Goal: Transaction & Acquisition: Book appointment/travel/reservation

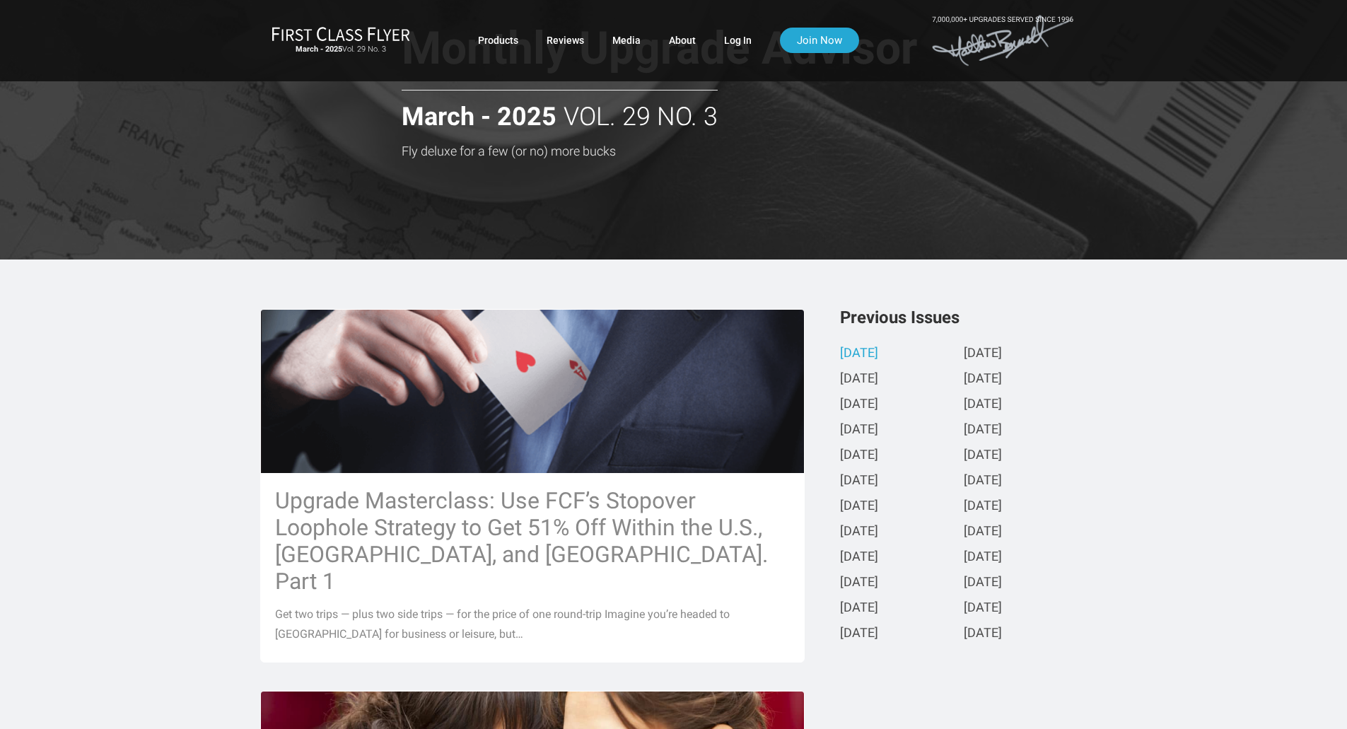
scroll to position [71, 0]
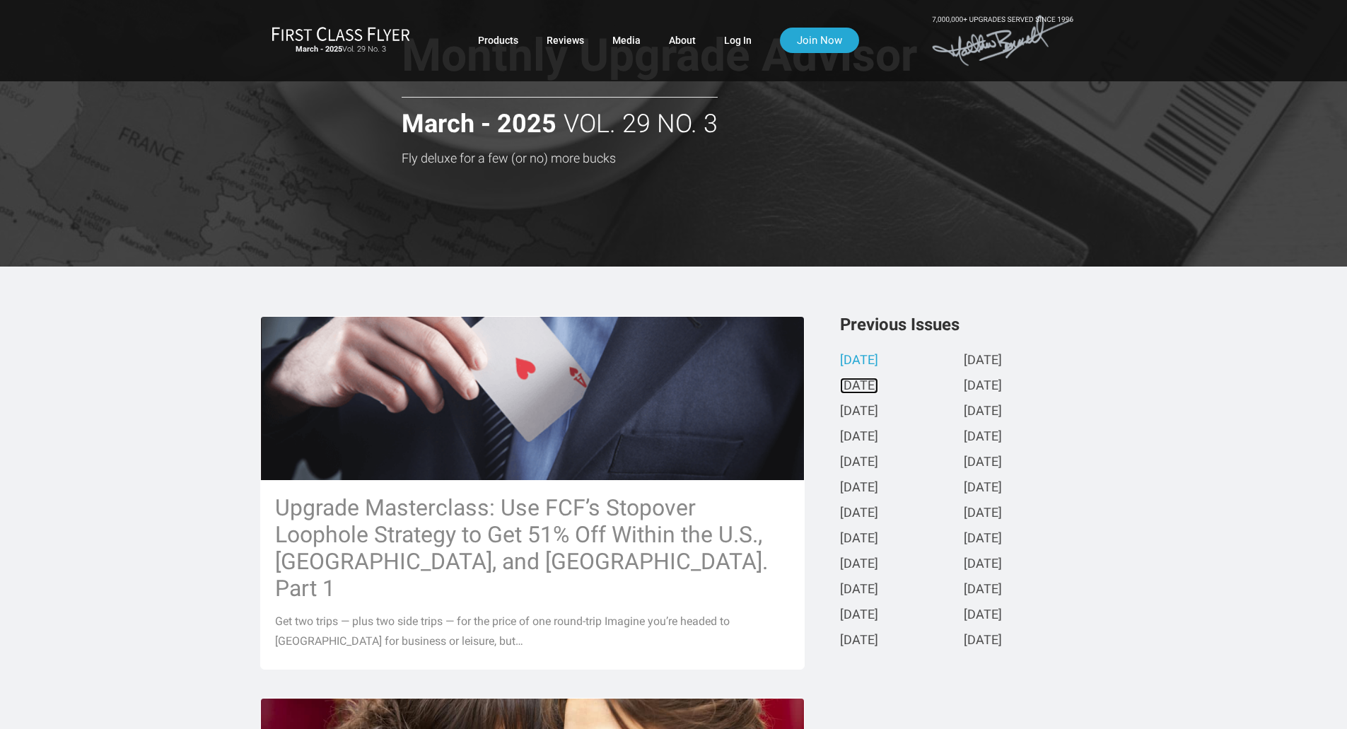
drag, startPoint x: 869, startPoint y: 383, endPoint x: 865, endPoint y: 402, distance: 20.1
click at [869, 383] on link "[DATE]" at bounding box center [859, 386] width 38 height 15
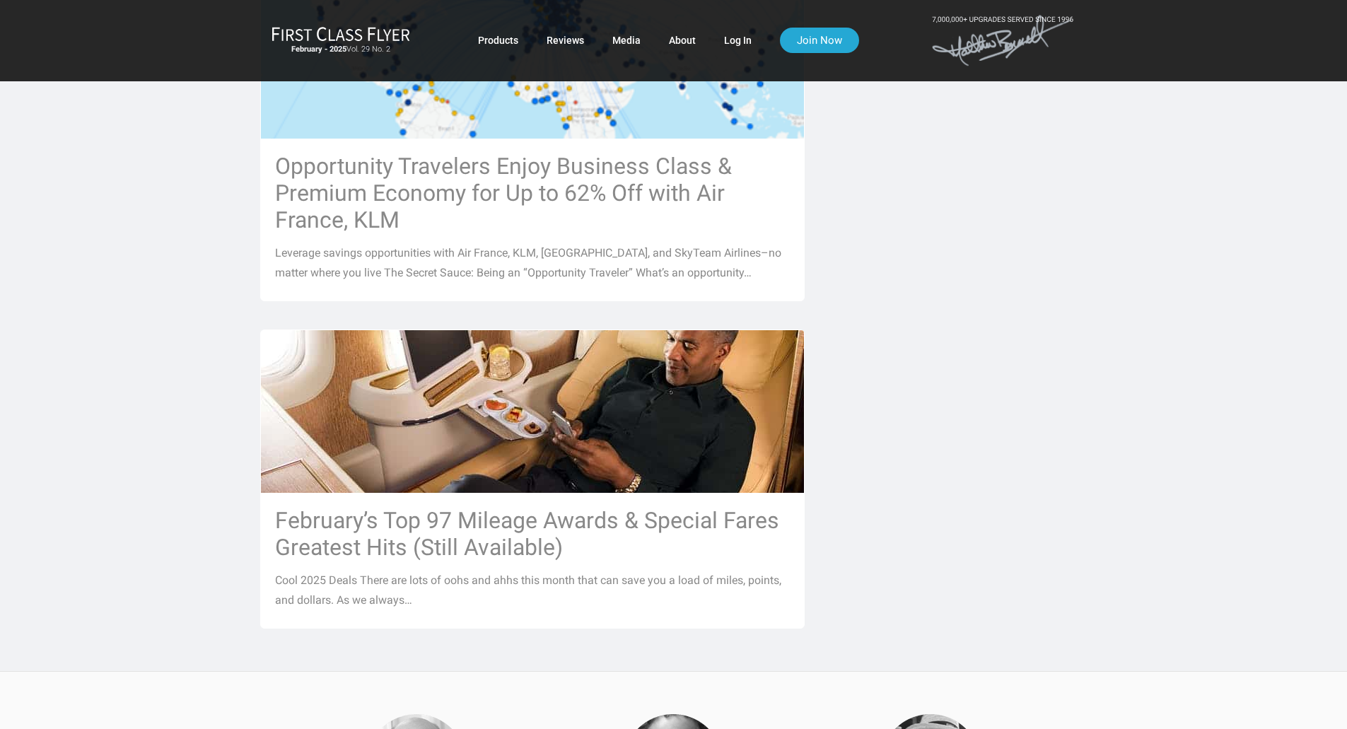
scroll to position [1556, 0]
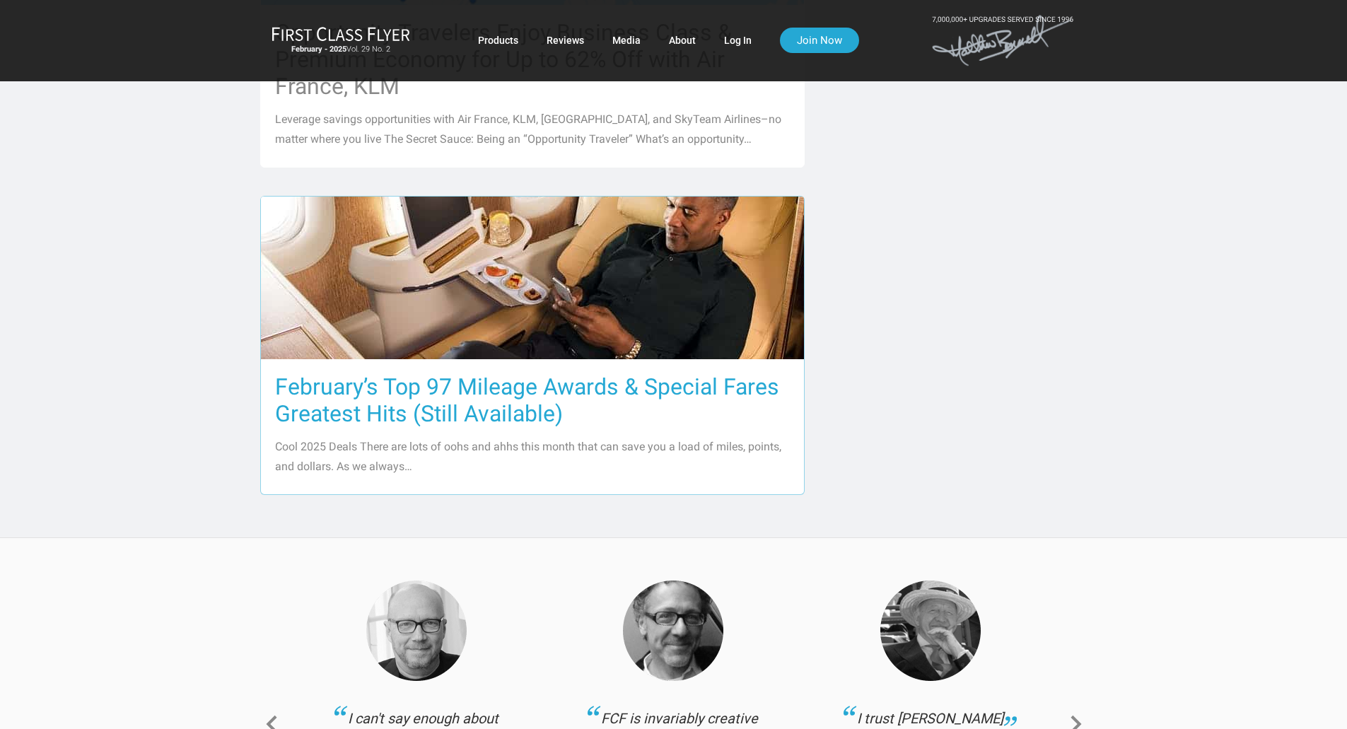
click at [408, 401] on h3 "February’s Top 97 Mileage Awards & Special Fares Greatest Hits (Still Available)" at bounding box center [532, 400] width 515 height 54
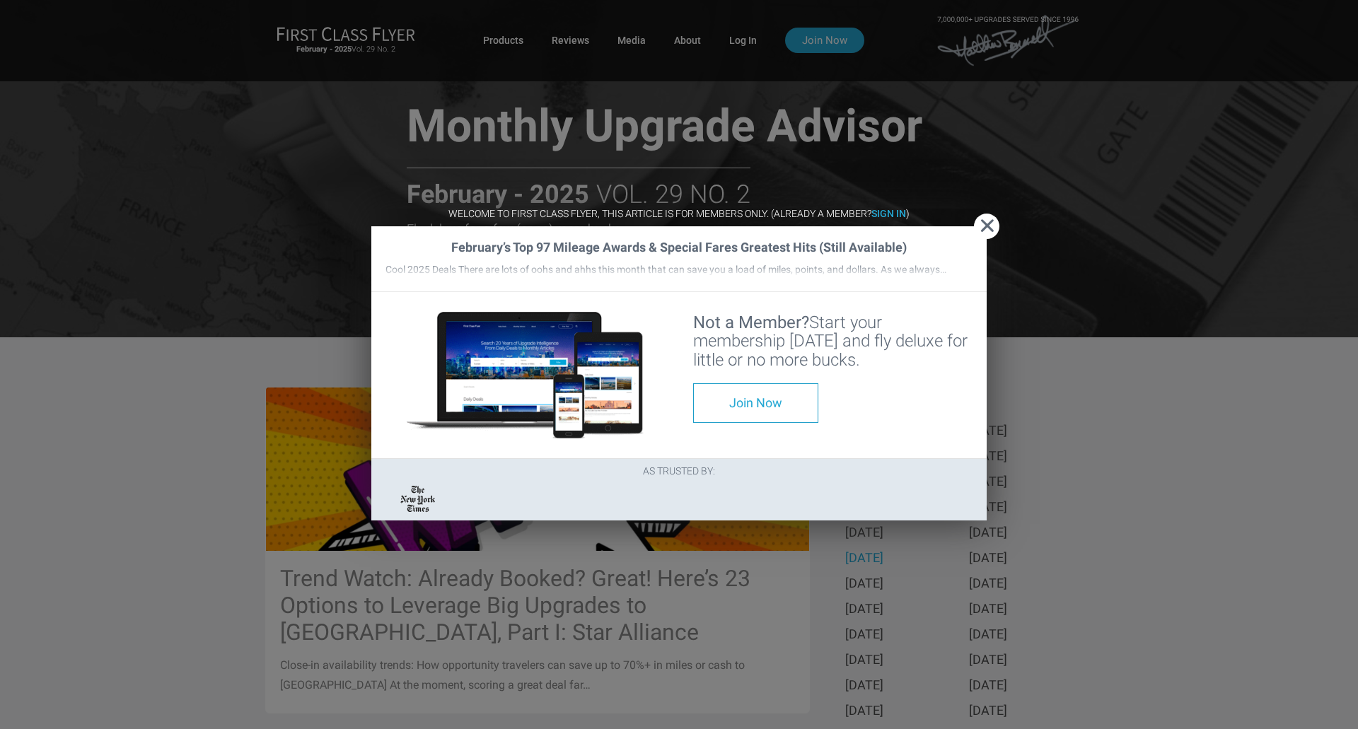
click at [987, 219] on span "Close" at bounding box center [986, 226] width 25 height 15
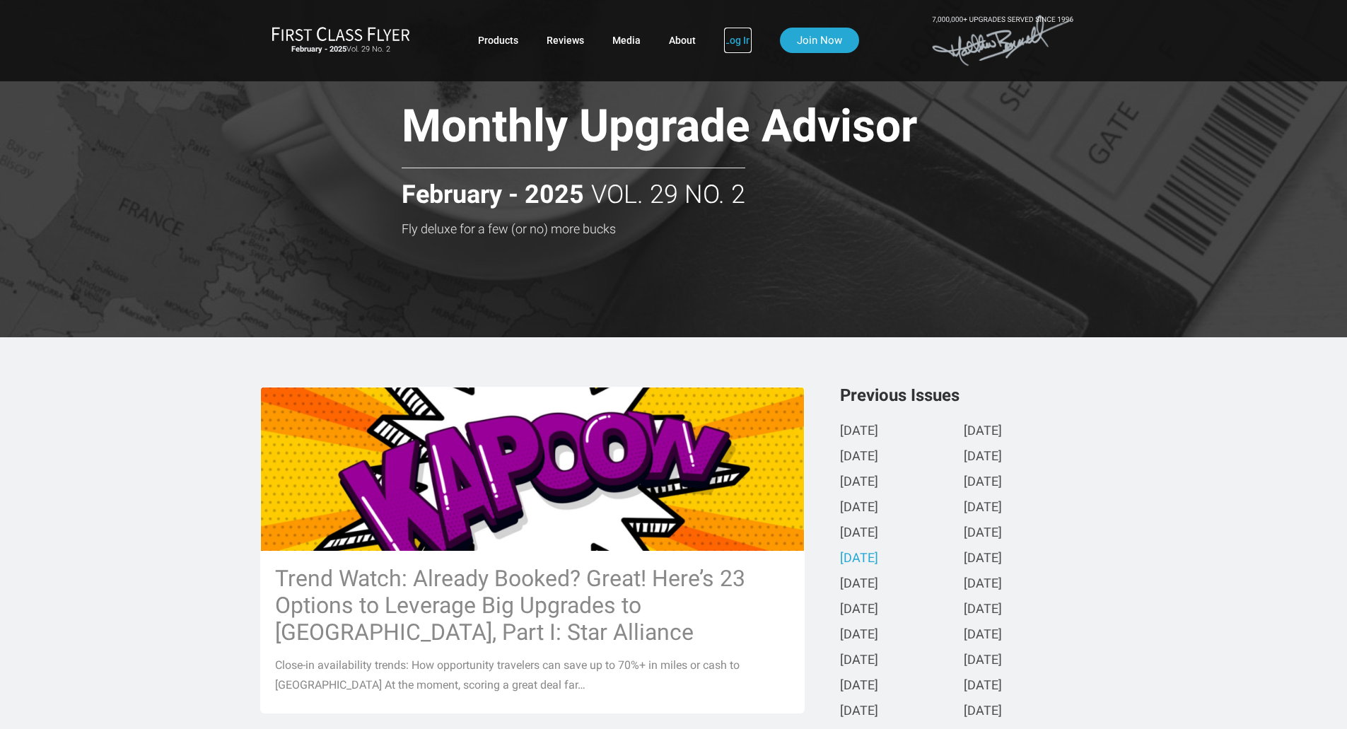
click at [738, 45] on link "Log In" at bounding box center [738, 40] width 28 height 25
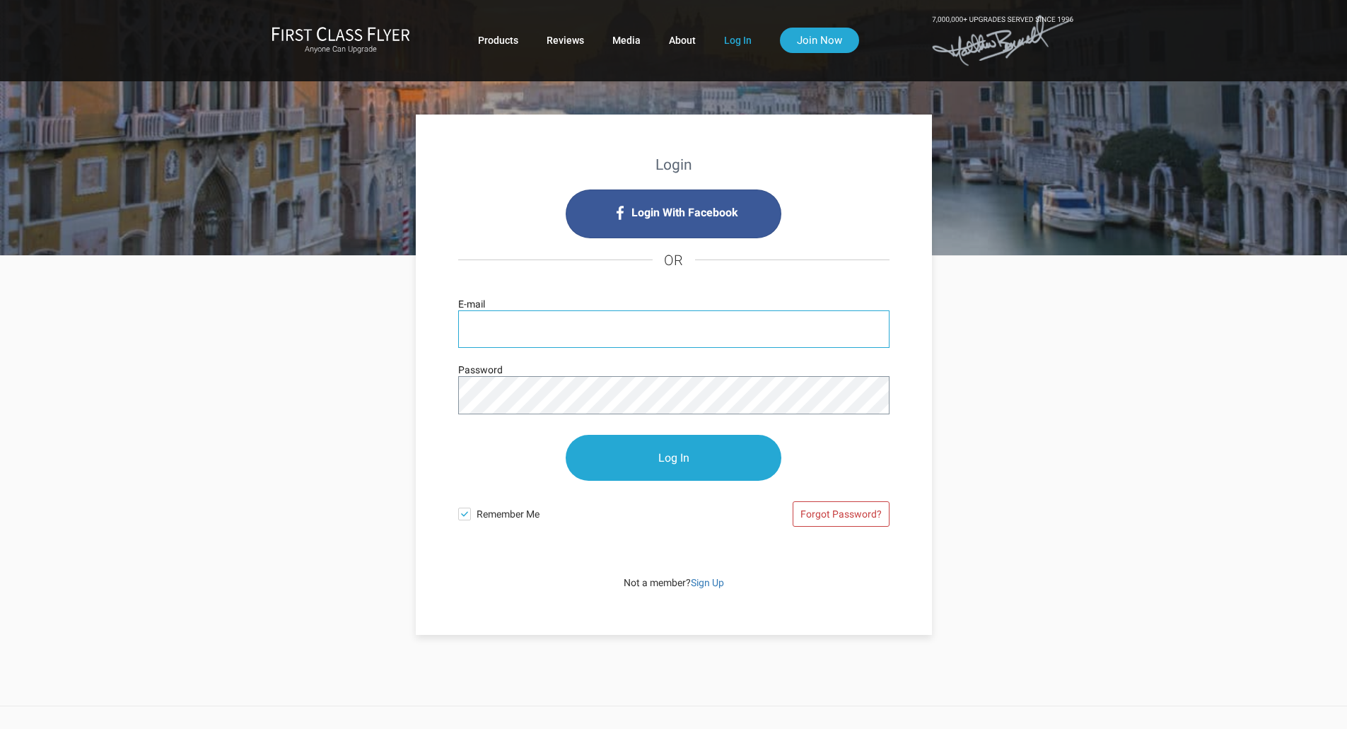
click at [603, 340] on input "E-mail" at bounding box center [673, 329] width 431 height 37
type input "bcraib@gmail.com"
click at [824, 518] on link "Forgot Password?" at bounding box center [841, 514] width 97 height 25
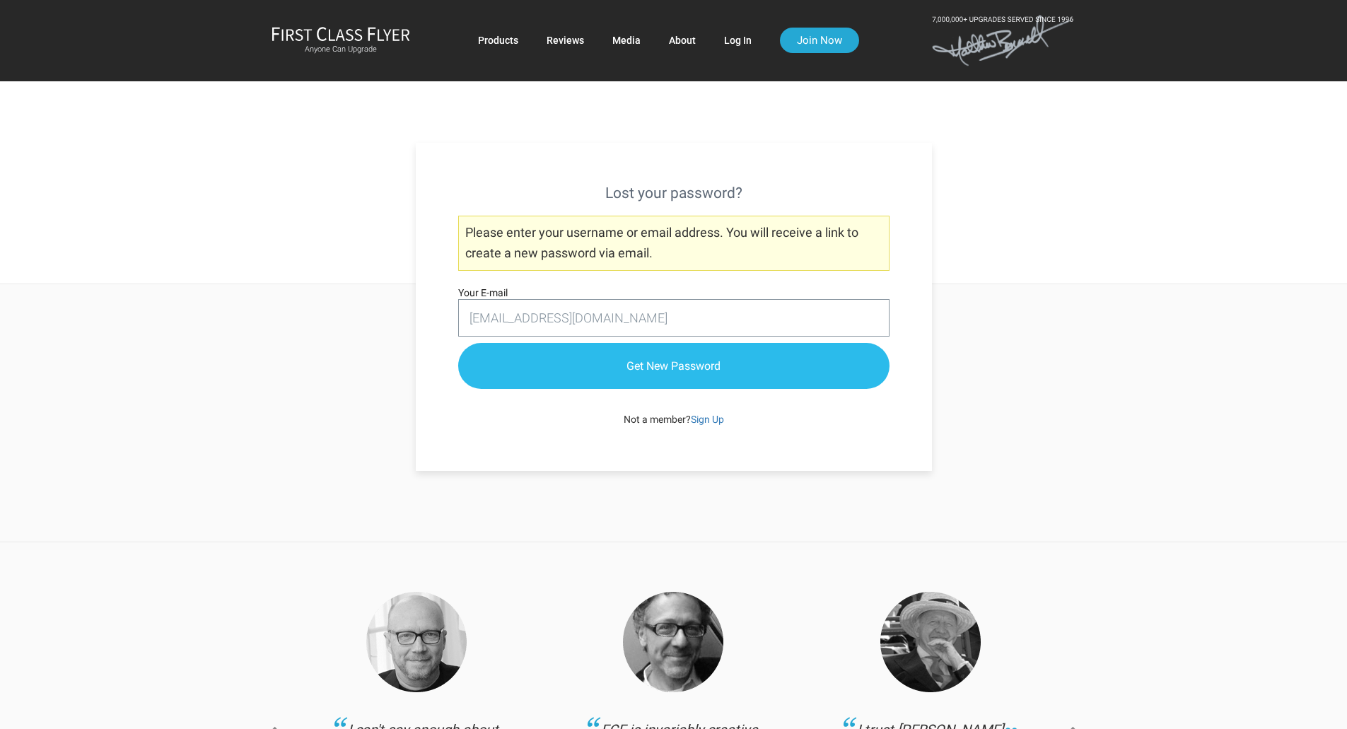
type input "bcraib@gmail.com"
click at [602, 371] on input "Get New Password" at bounding box center [673, 367] width 431 height 46
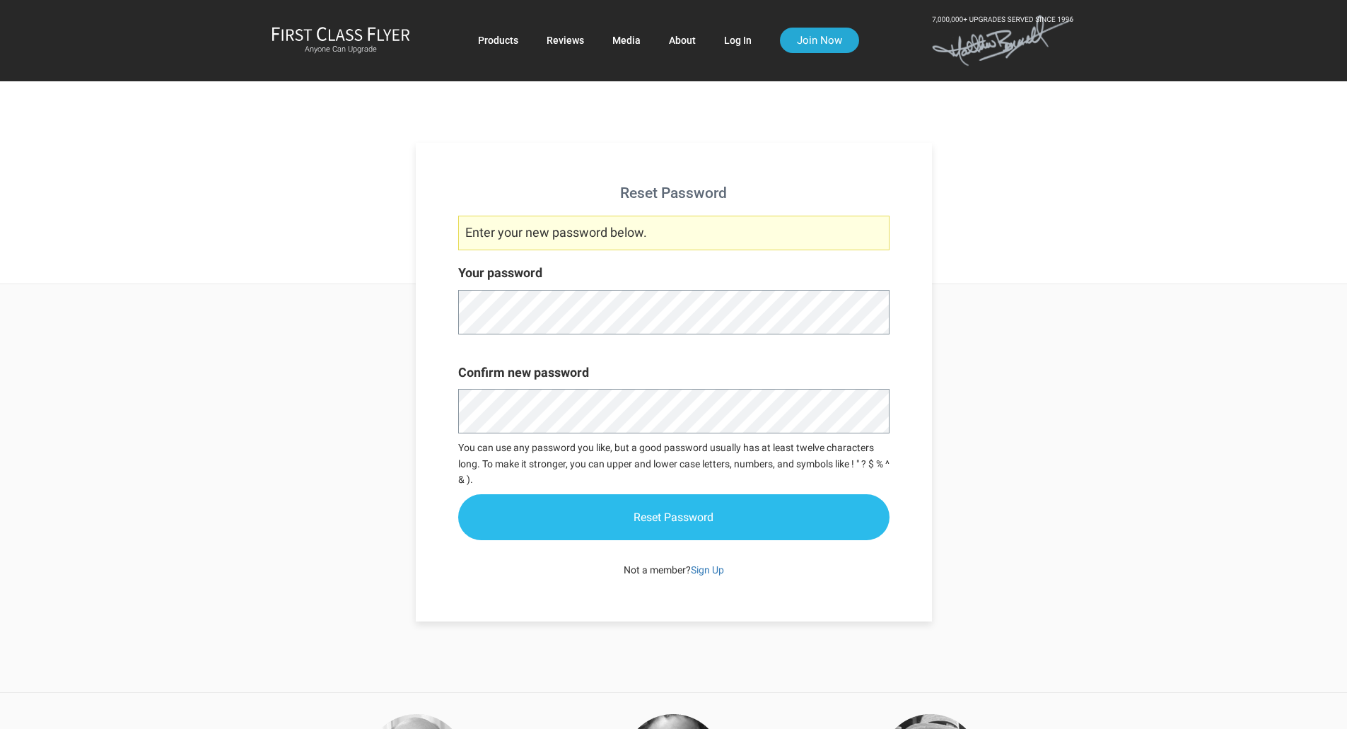
click at [644, 521] on input "Reset Password" at bounding box center [673, 517] width 431 height 46
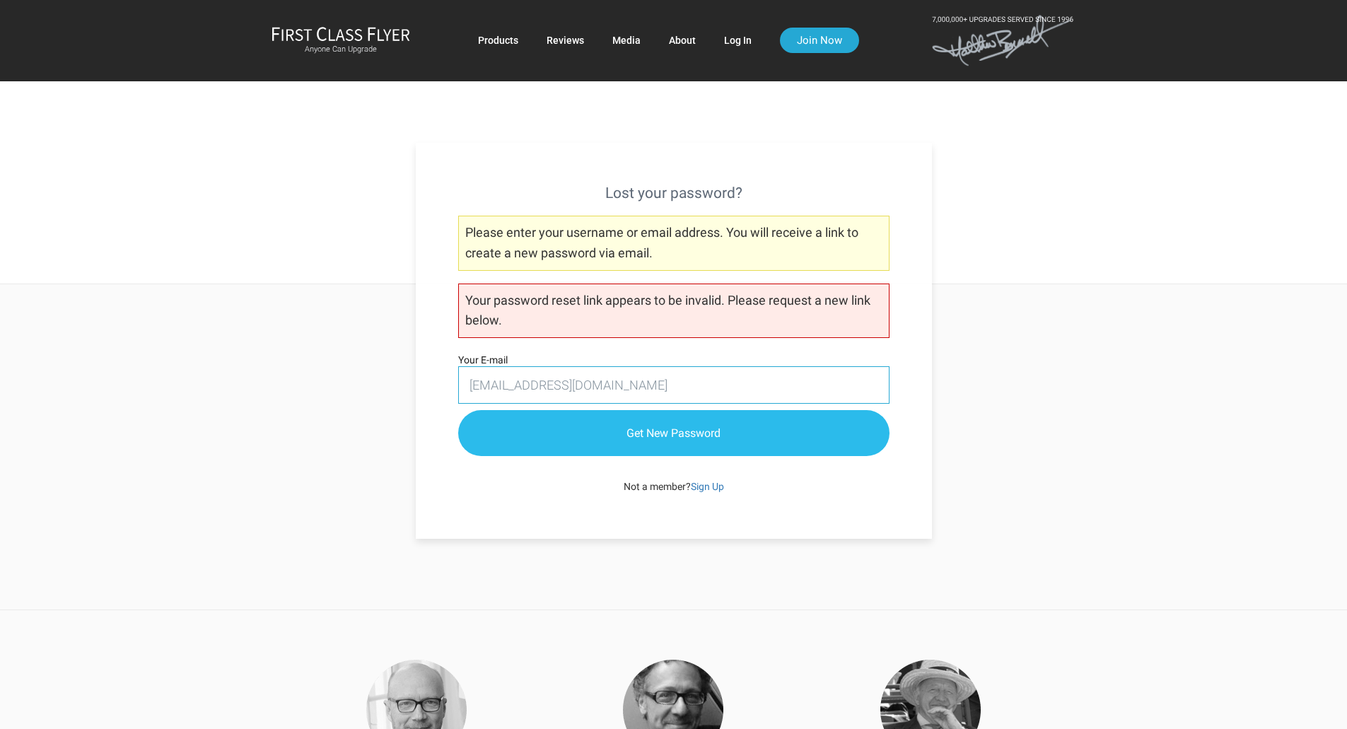
type input "bcraib@gmail.com"
click at [586, 434] on input "Get New Password" at bounding box center [673, 434] width 431 height 46
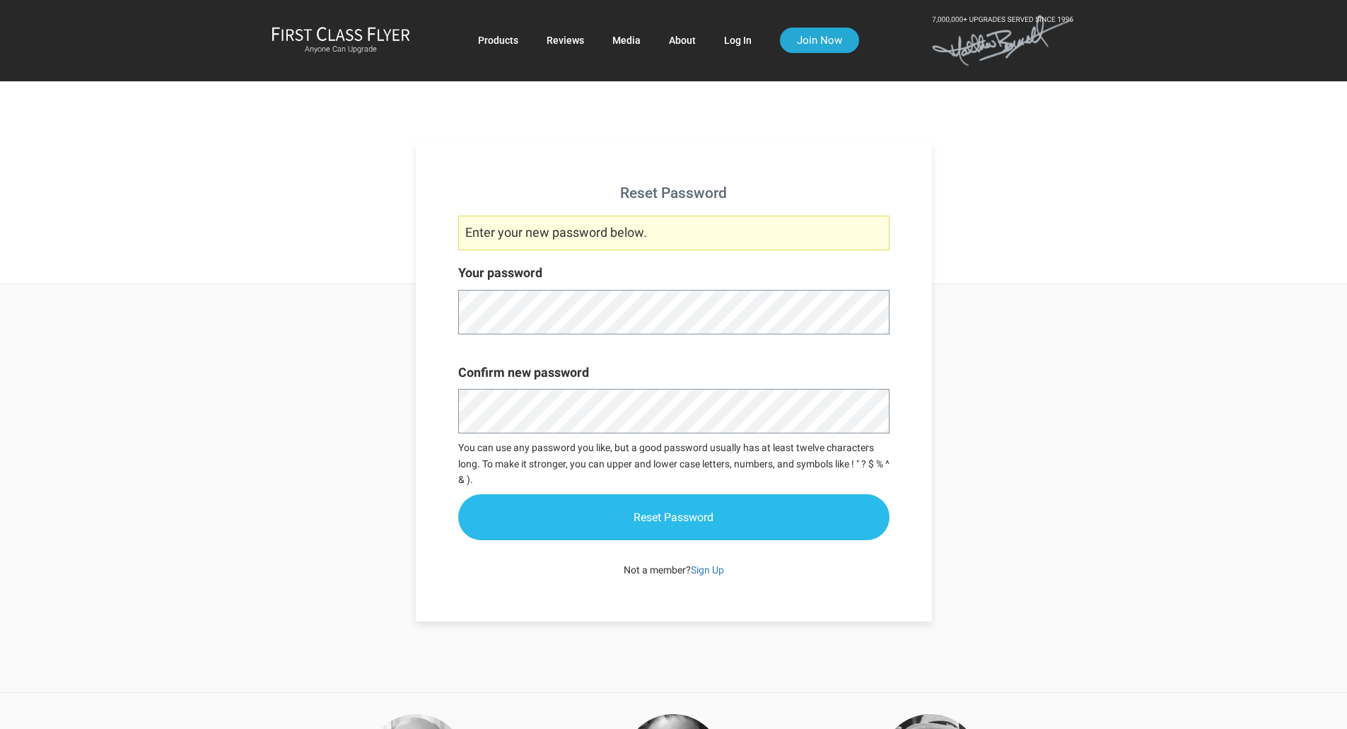
click at [641, 519] on input "Reset Password" at bounding box center [673, 517] width 431 height 46
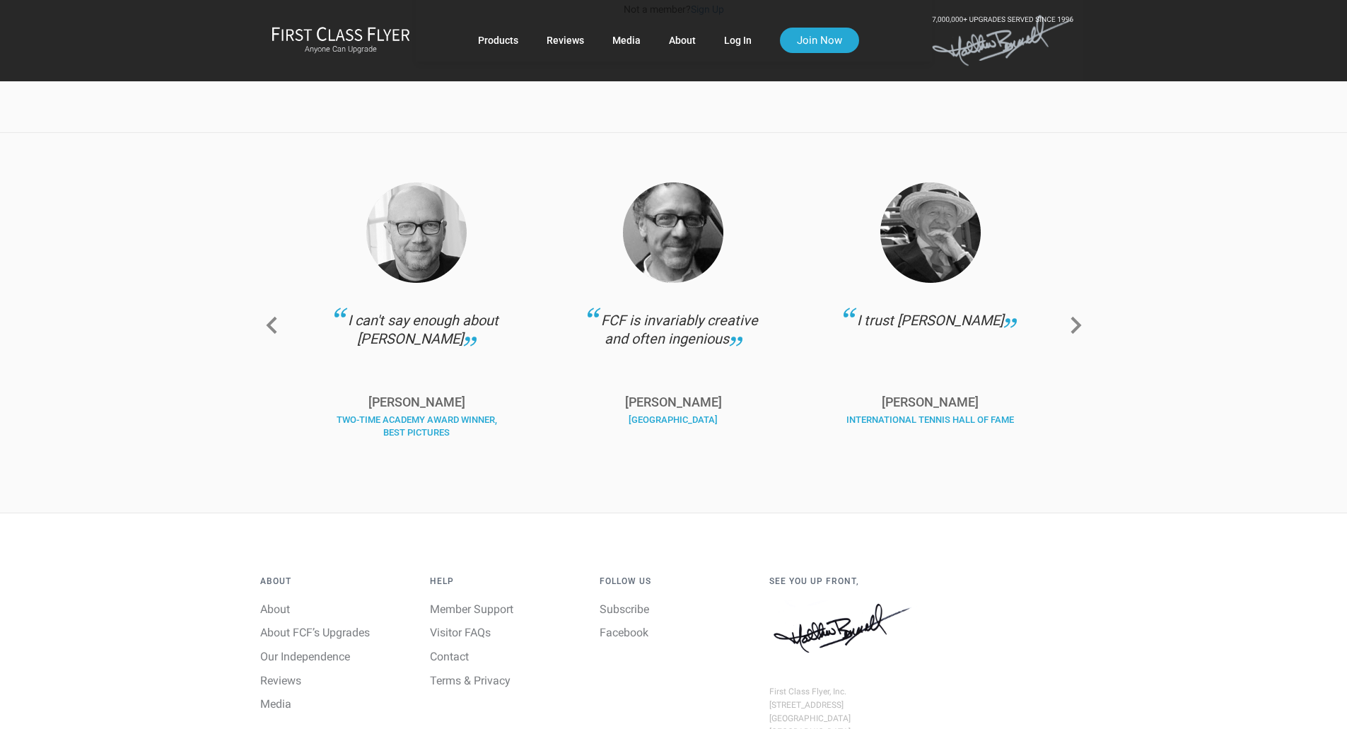
scroll to position [257, 0]
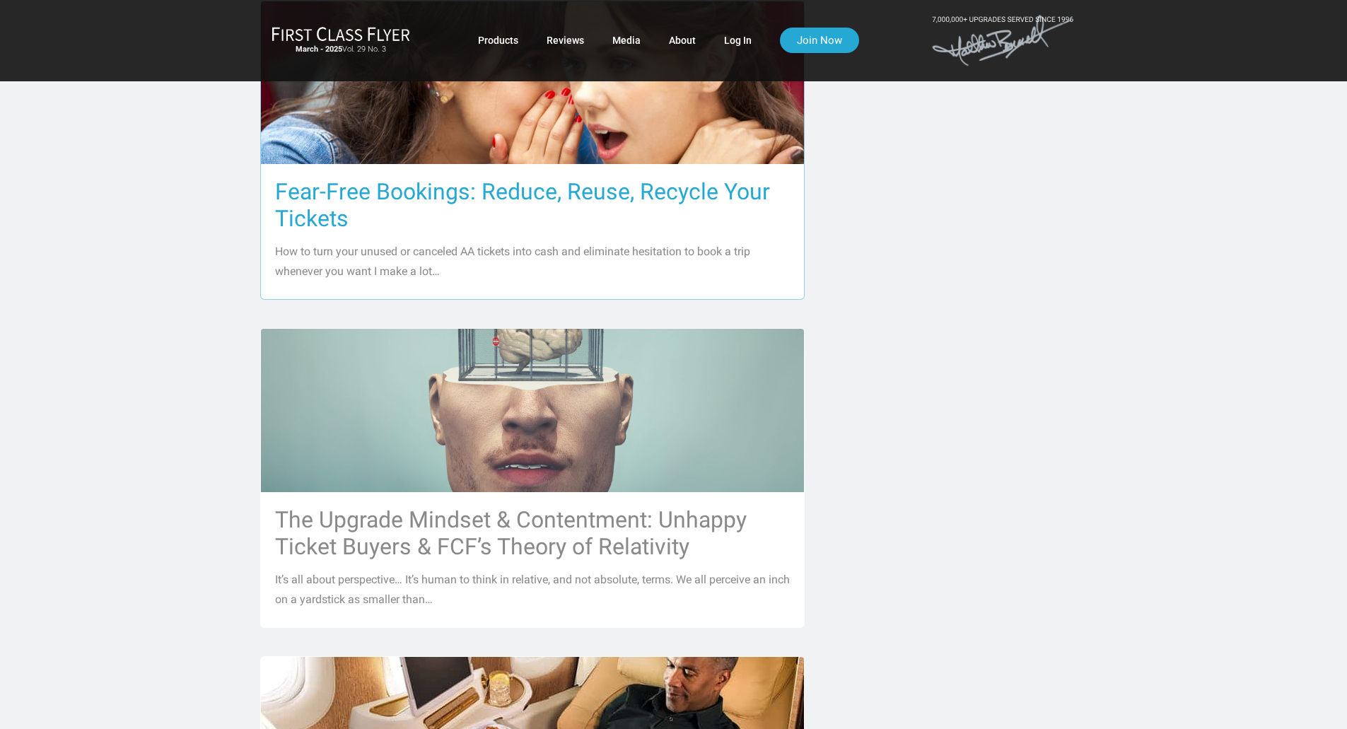
scroll to position [778, 0]
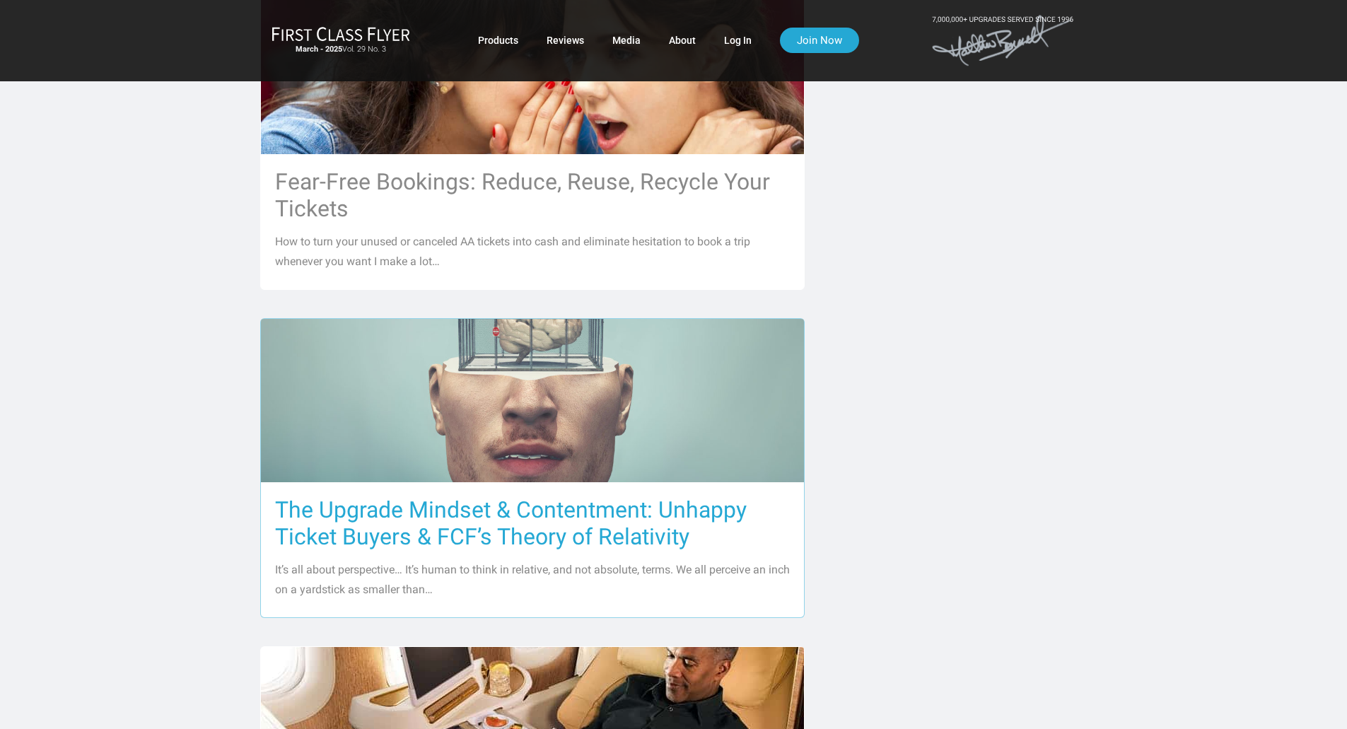
click at [391, 497] on h3 "The Upgrade Mindset & Contentment: Unhappy Ticket Buyers & FCF’s Theory of Rela…" at bounding box center [532, 524] width 515 height 54
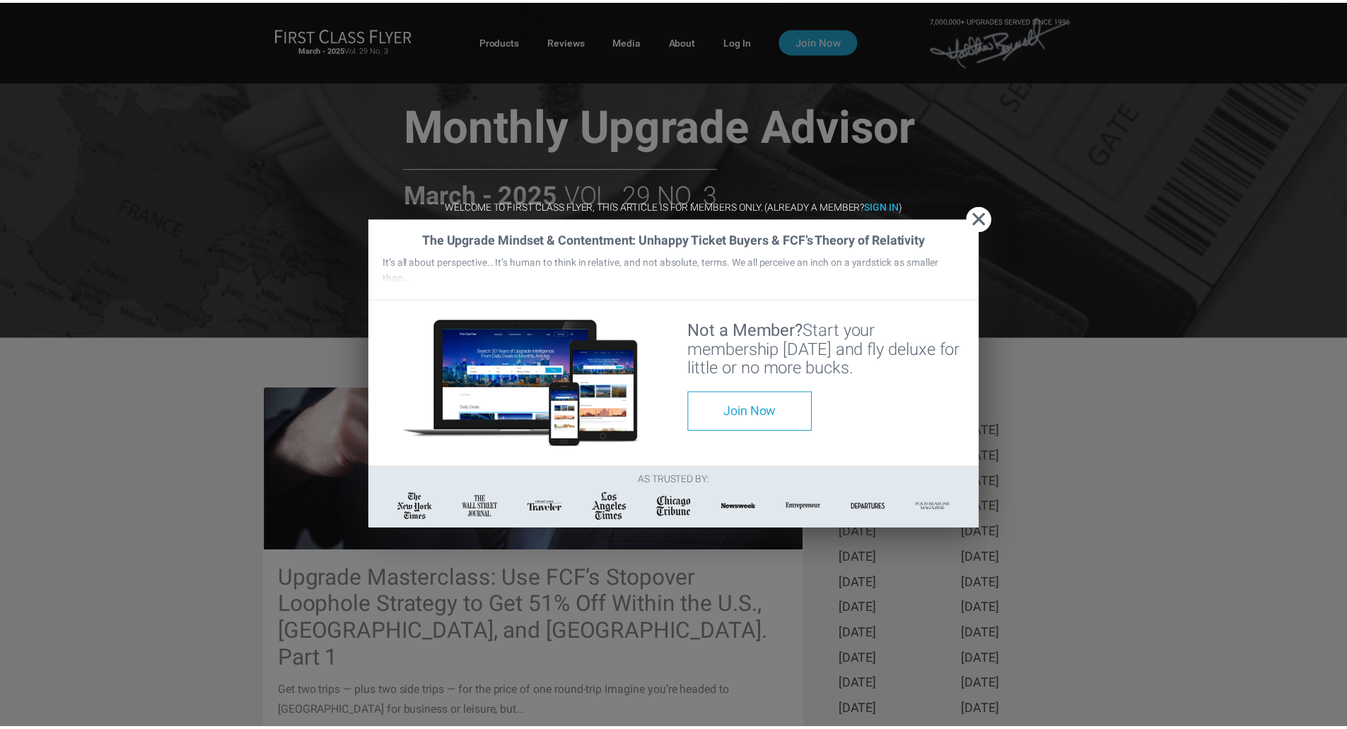
scroll to position [2602, 0]
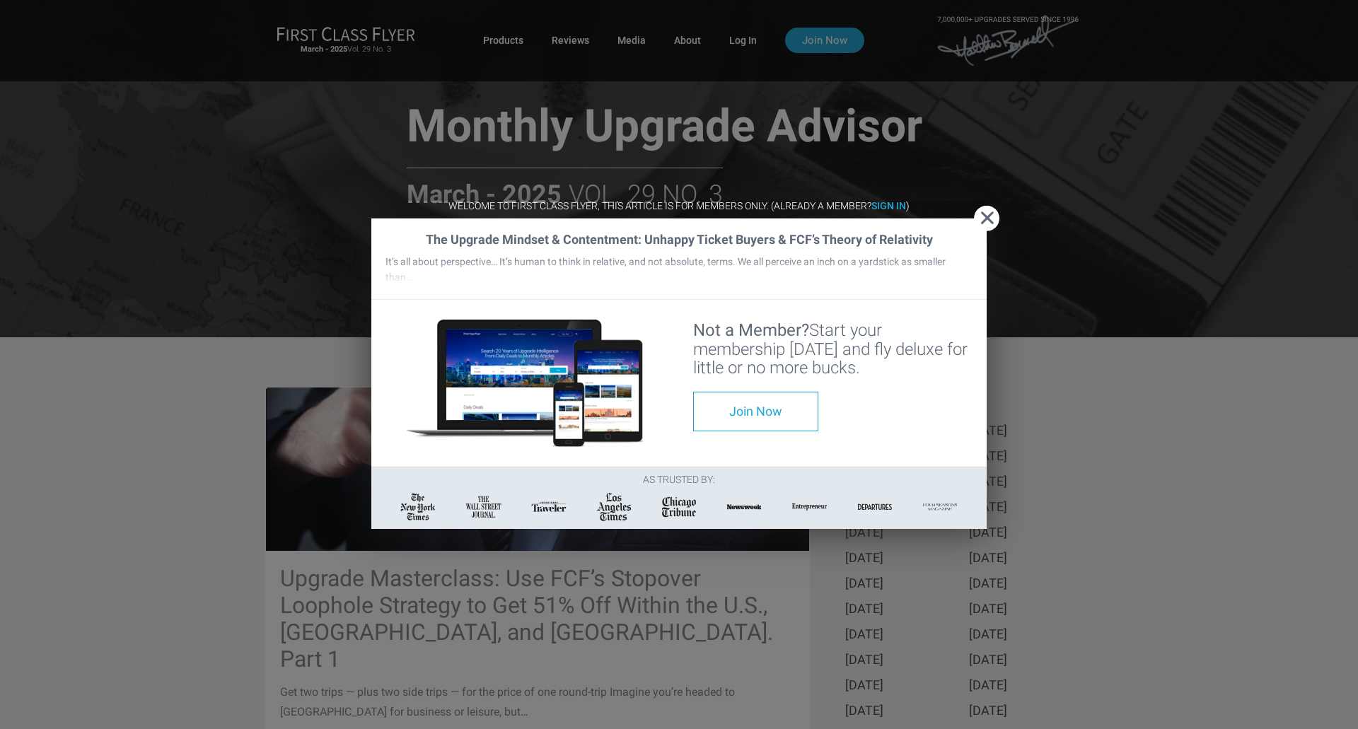
click at [857, 502] on img at bounding box center [875, 507] width 37 height 11
click at [987, 206] on button "Close" at bounding box center [986, 218] width 25 height 25
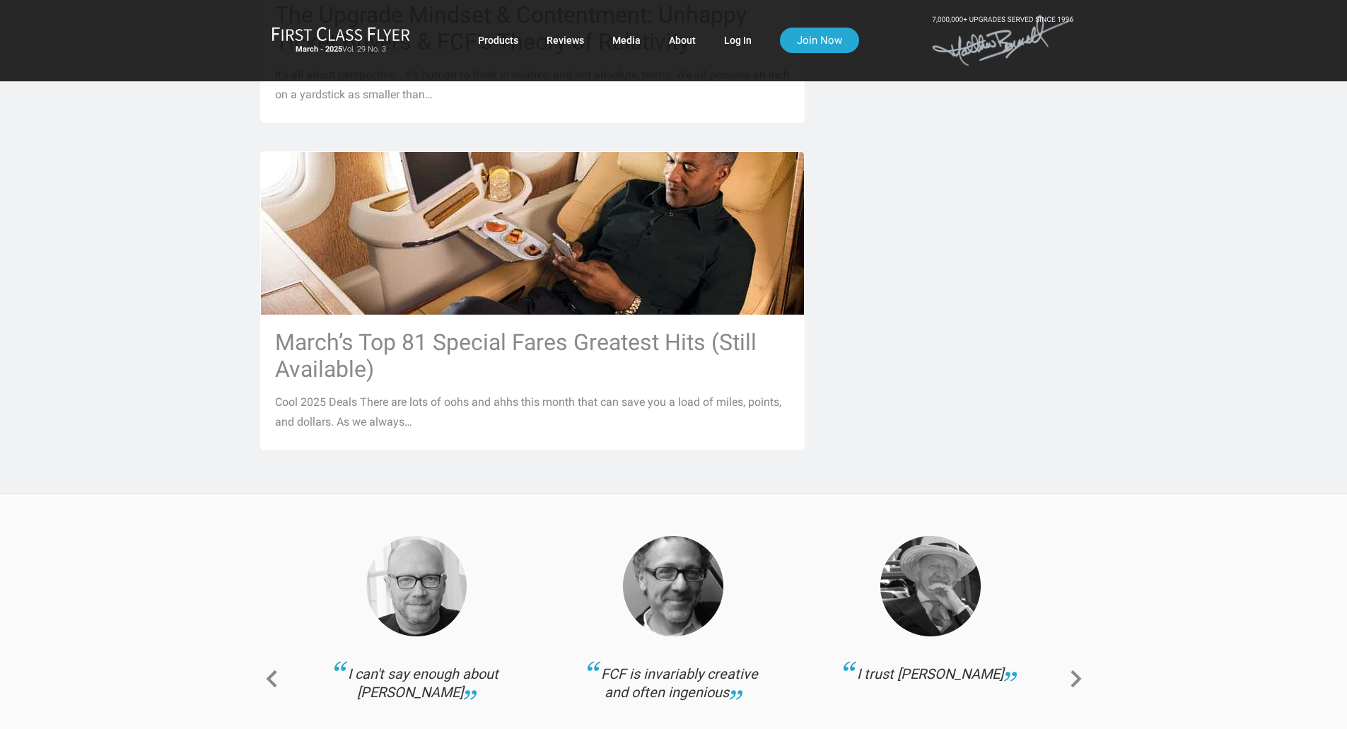
scroll to position [1132, 0]
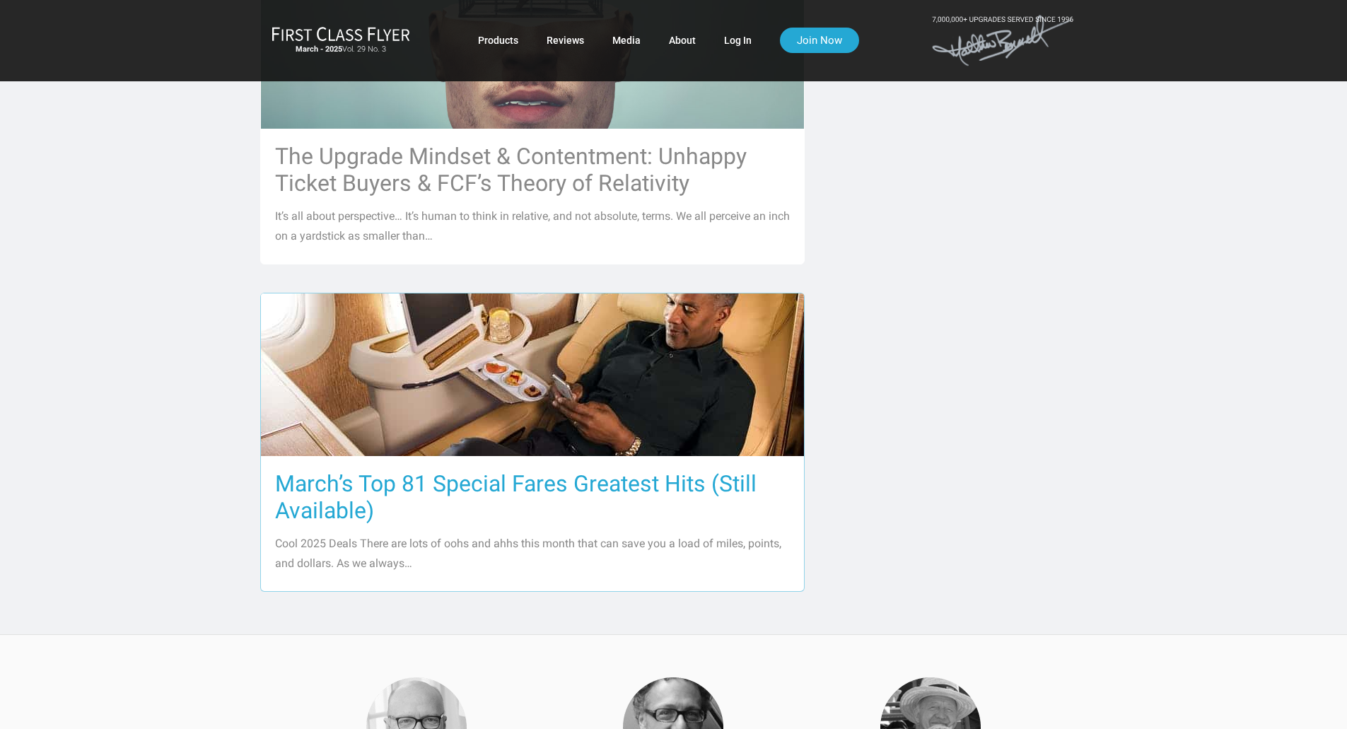
click at [306, 470] on h3 "March’s Top 81 Special Fares Greatest Hits (Still Available)" at bounding box center [532, 497] width 515 height 54
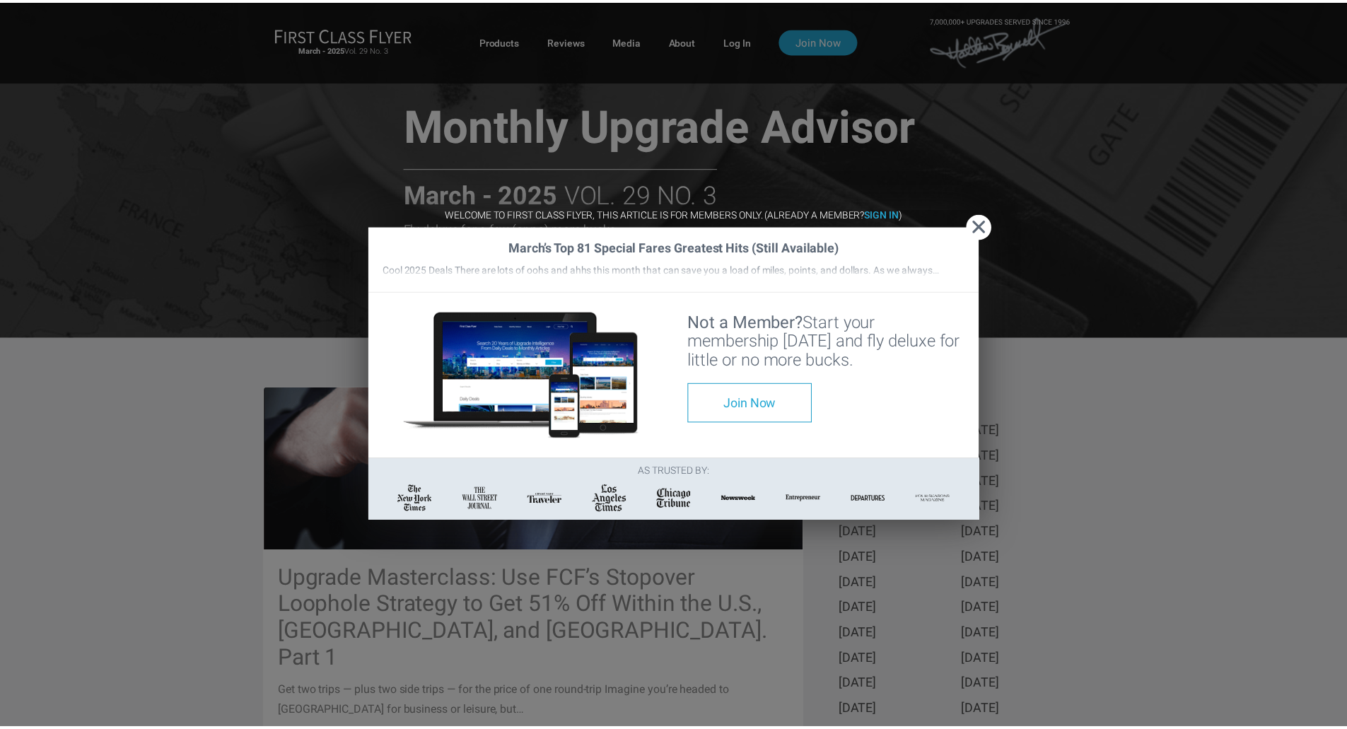
scroll to position [2586, 0]
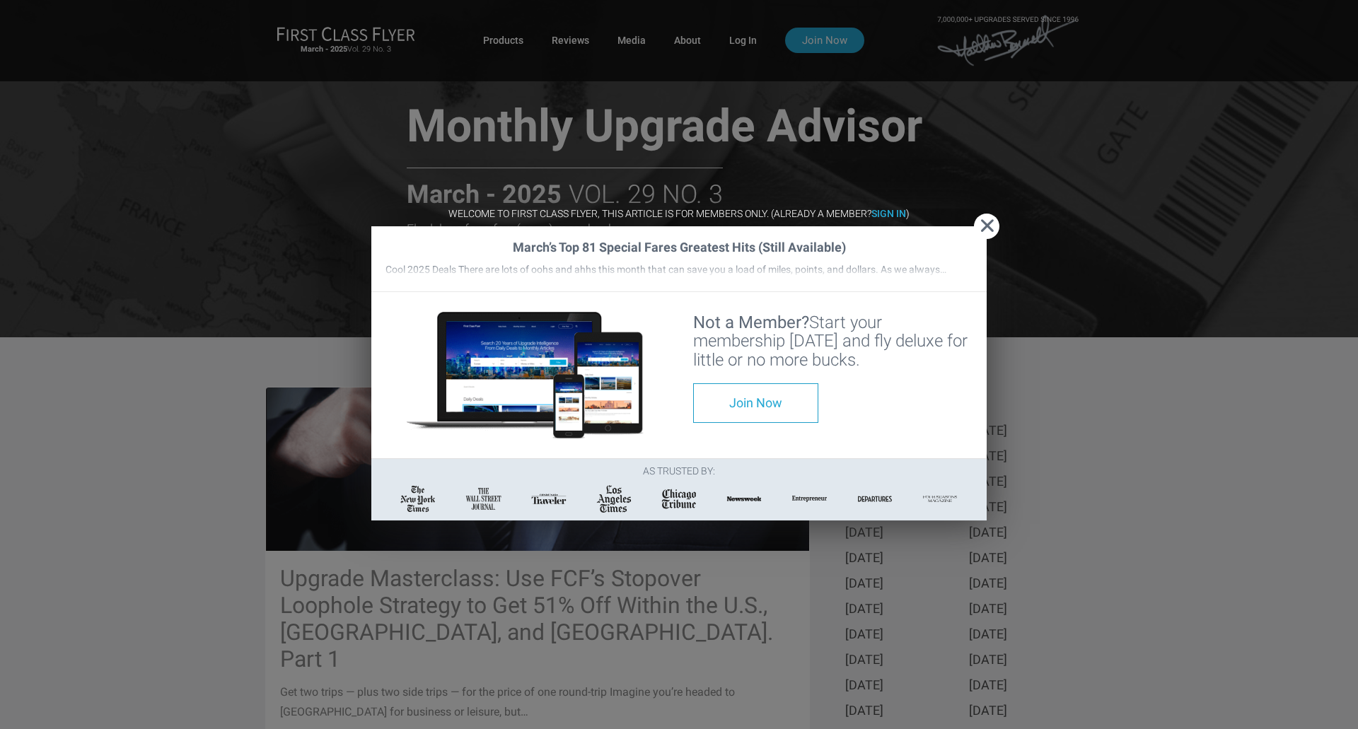
click at [990, 219] on span "Close" at bounding box center [986, 226] width 25 height 15
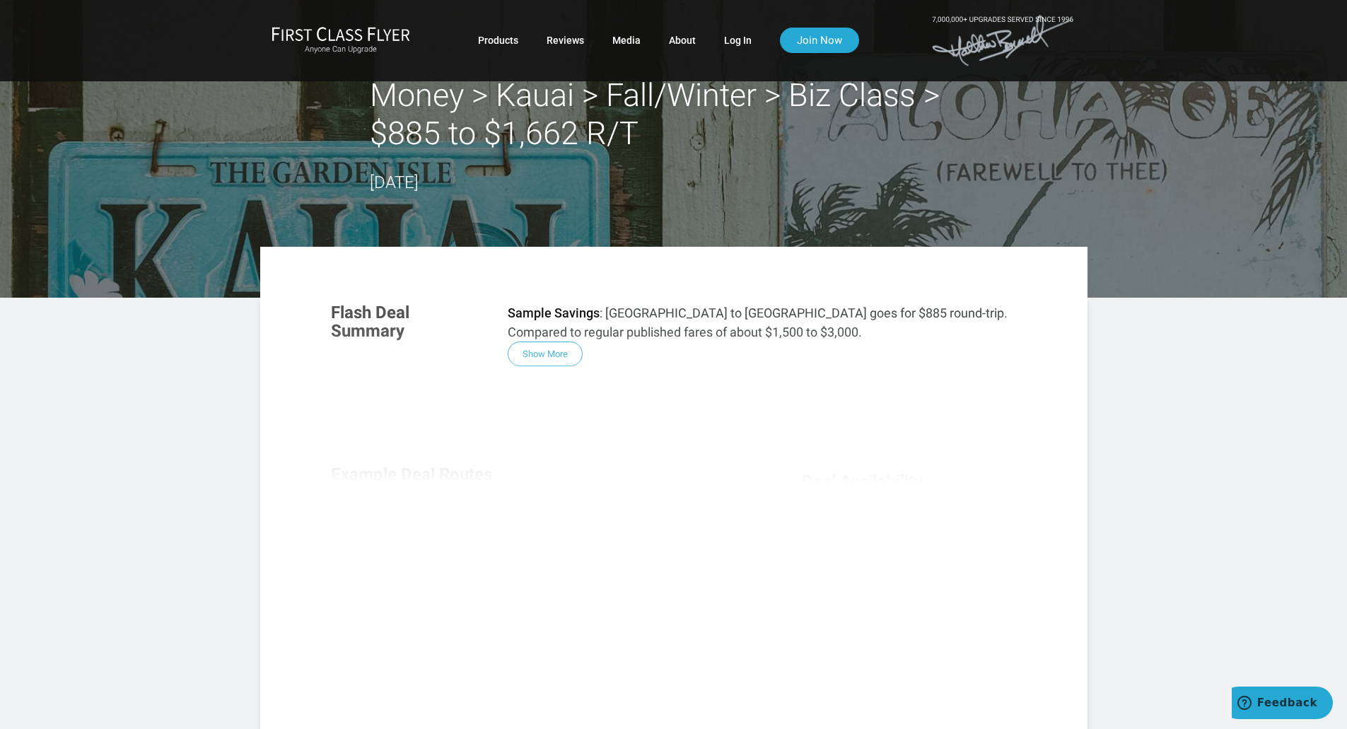
click at [550, 354] on div "Flash Deal Summary Sample Savings : [GEOGRAPHIC_DATA] to [GEOGRAPHIC_DATA] goes…" at bounding box center [674, 482] width 714 height 386
click at [538, 360] on div "Flash Deal Summary Sample Savings : [GEOGRAPHIC_DATA] to [GEOGRAPHIC_DATA] goes…" at bounding box center [674, 482] width 714 height 386
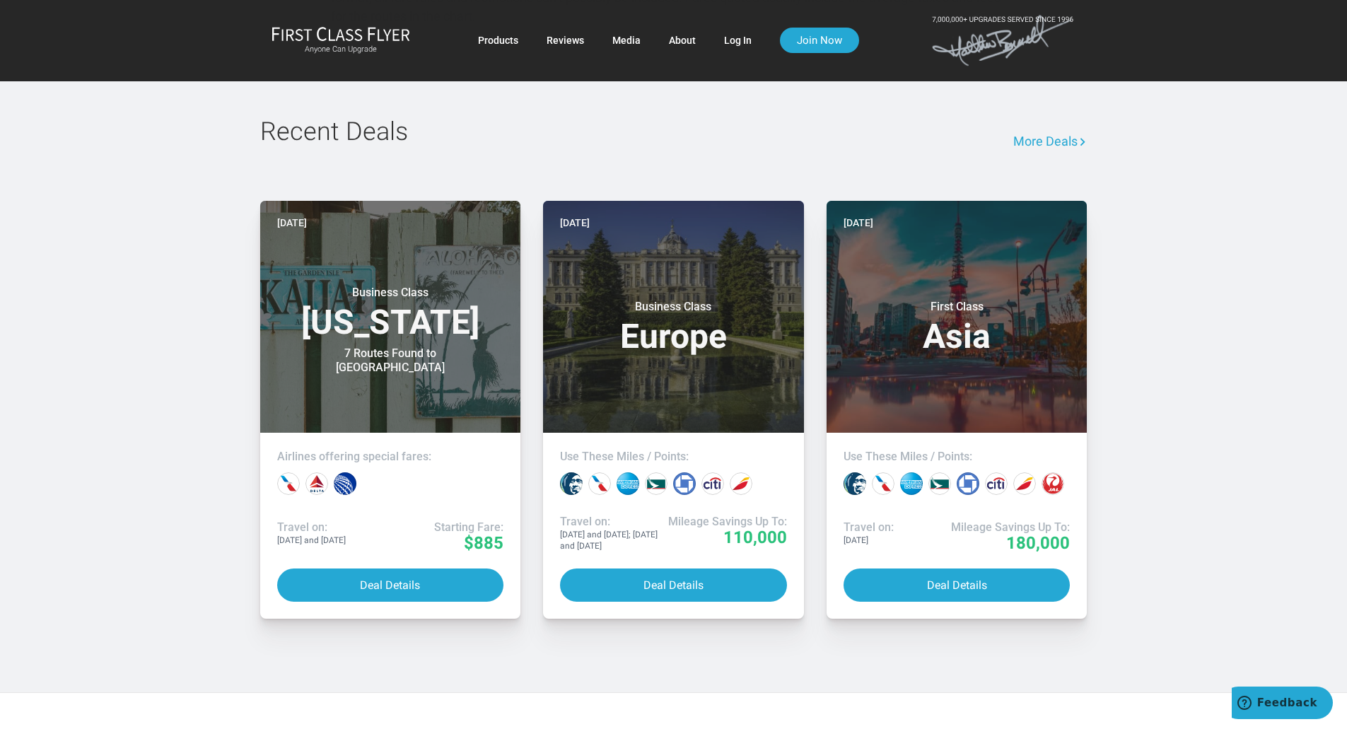
scroll to position [990, 0]
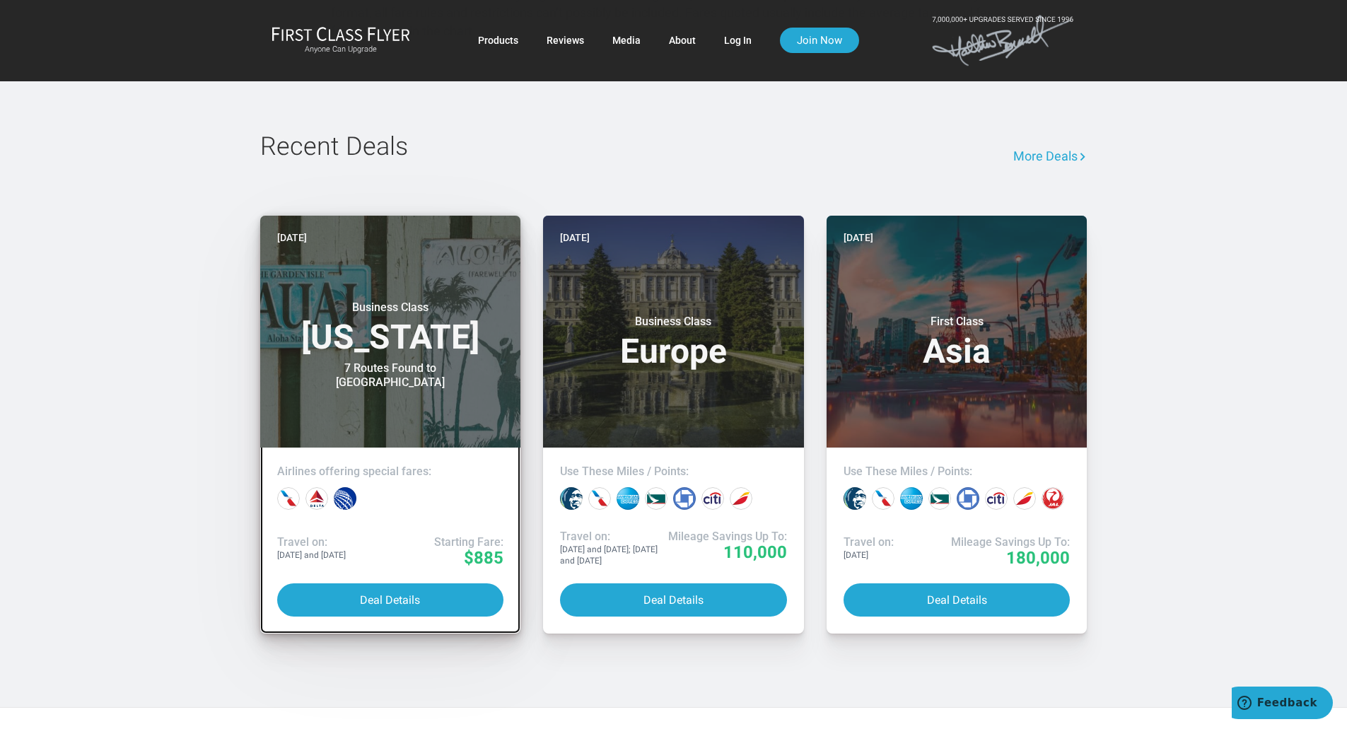
click at [377, 368] on div "Business Class [US_STATE] 7 Routes Found to [GEOGRAPHIC_DATA]" at bounding box center [390, 337] width 227 height 103
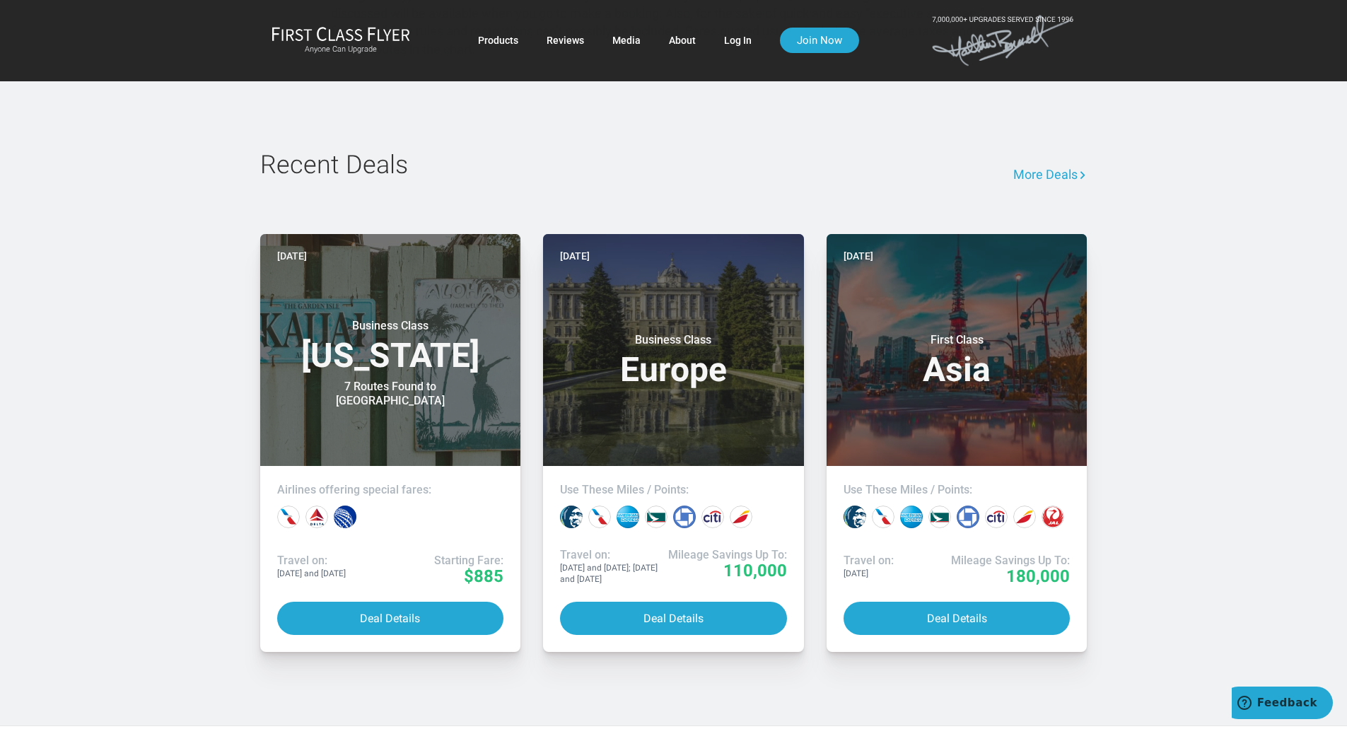
scroll to position [990, 0]
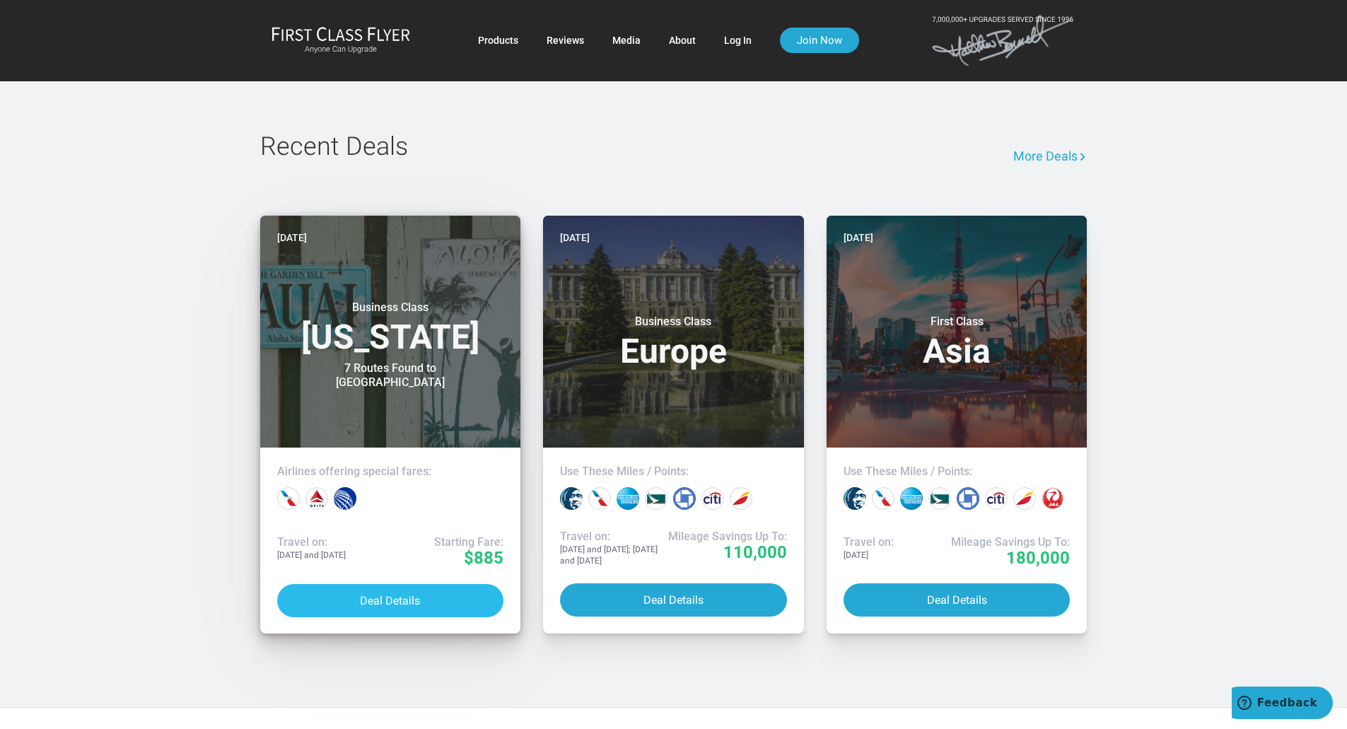
click at [402, 599] on button "Deal Details" at bounding box center [390, 600] width 227 height 33
